Goal: Complete application form

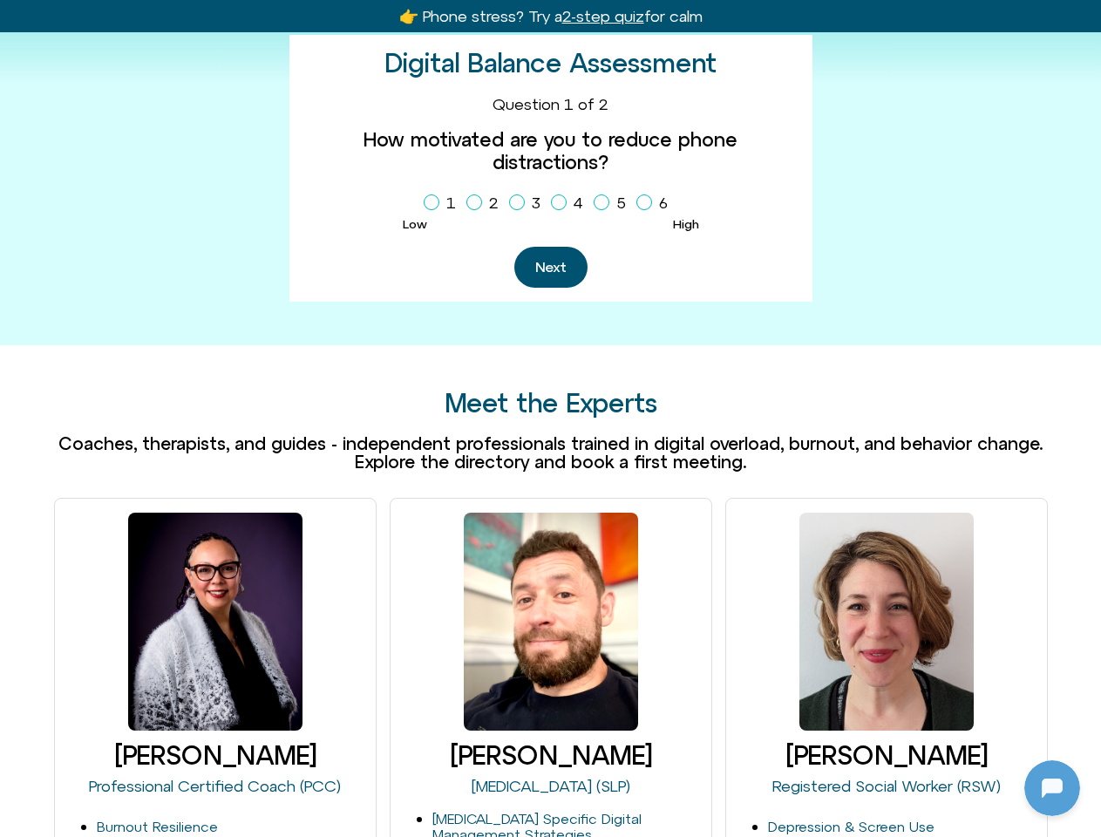
click at [550, 418] on div "Meet the Experts Coaches, therapists, and guides - independent professionals tr…" at bounding box center [551, 430] width 994 height 83
click at [443, 203] on label "1" at bounding box center [443, 203] width 39 height 30
click at [486, 203] on label "2" at bounding box center [485, 203] width 39 height 30
click at [528, 203] on label "3" at bounding box center [528, 203] width 38 height 30
click at [570, 203] on label "4" at bounding box center [570, 203] width 39 height 30
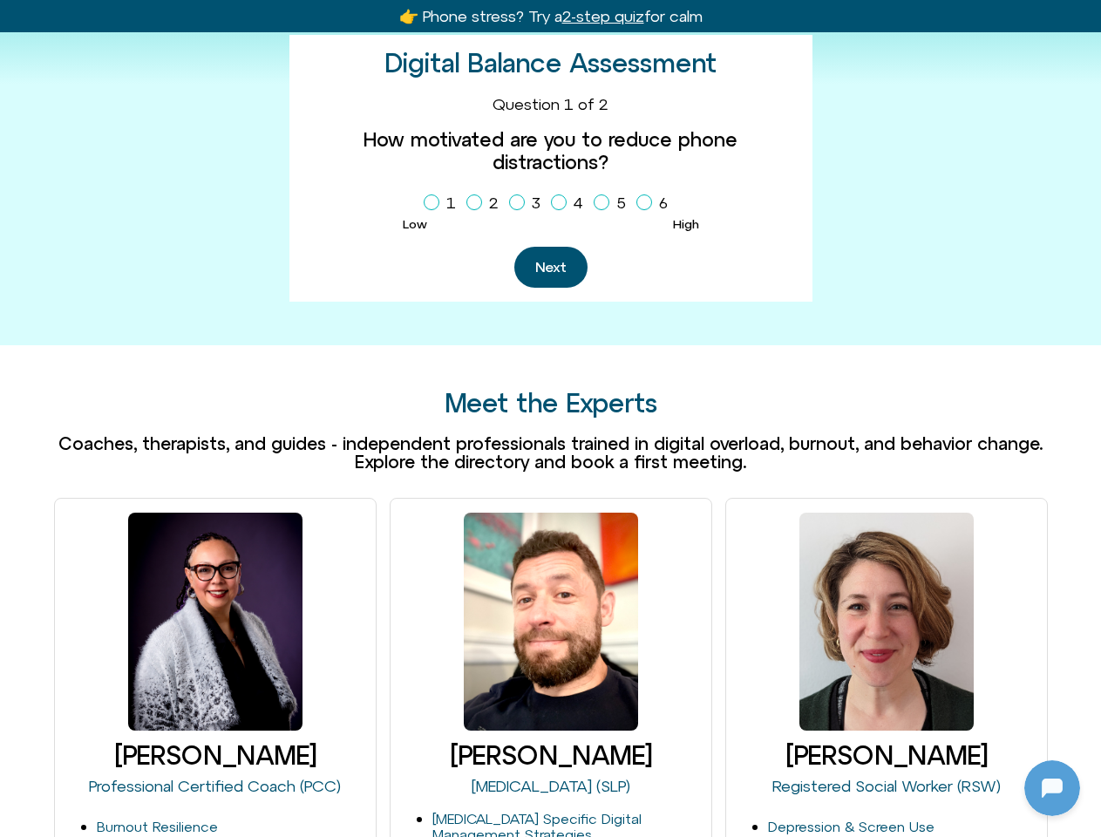
click at [613, 203] on label "5" at bounding box center [613, 203] width 39 height 30
click at [655, 203] on label "6" at bounding box center [655, 203] width 38 height 30
click at [550, 267] on button "Next" at bounding box center [550, 267] width 73 height 41
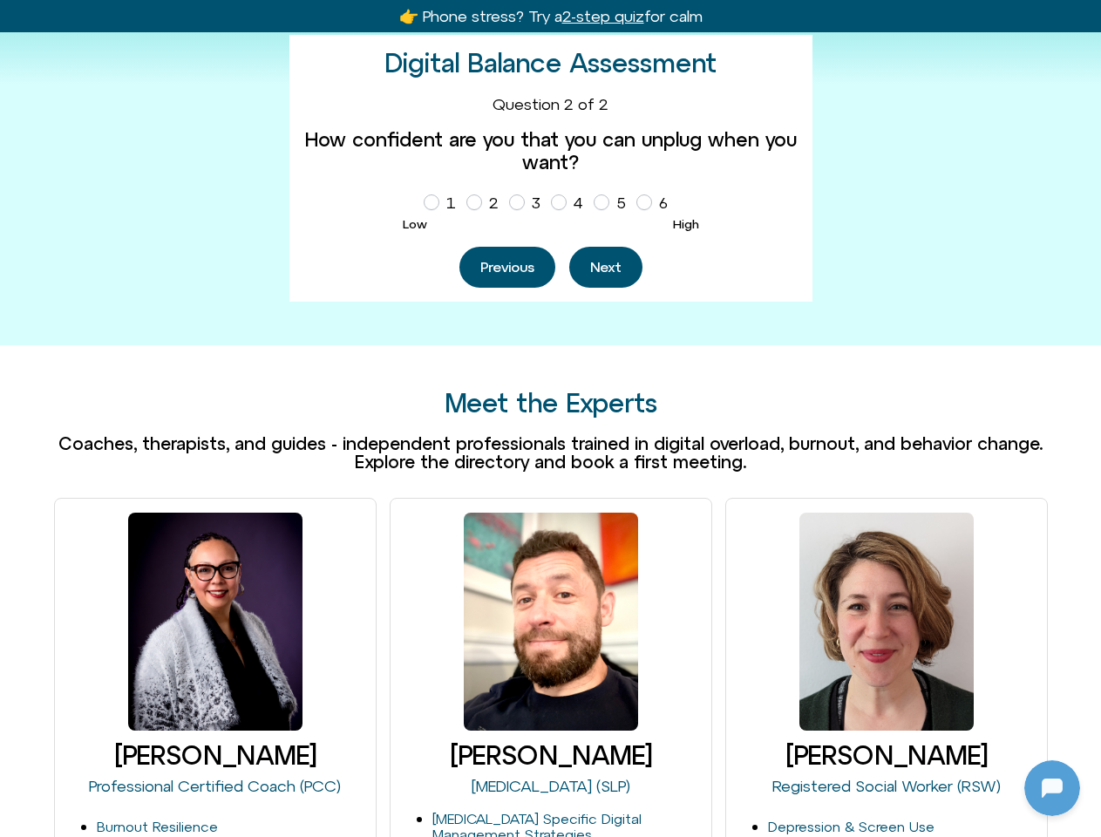
click at [1052, 788] on div at bounding box center [1052, 788] width 56 height 56
